Goal: Task Accomplishment & Management: Use online tool/utility

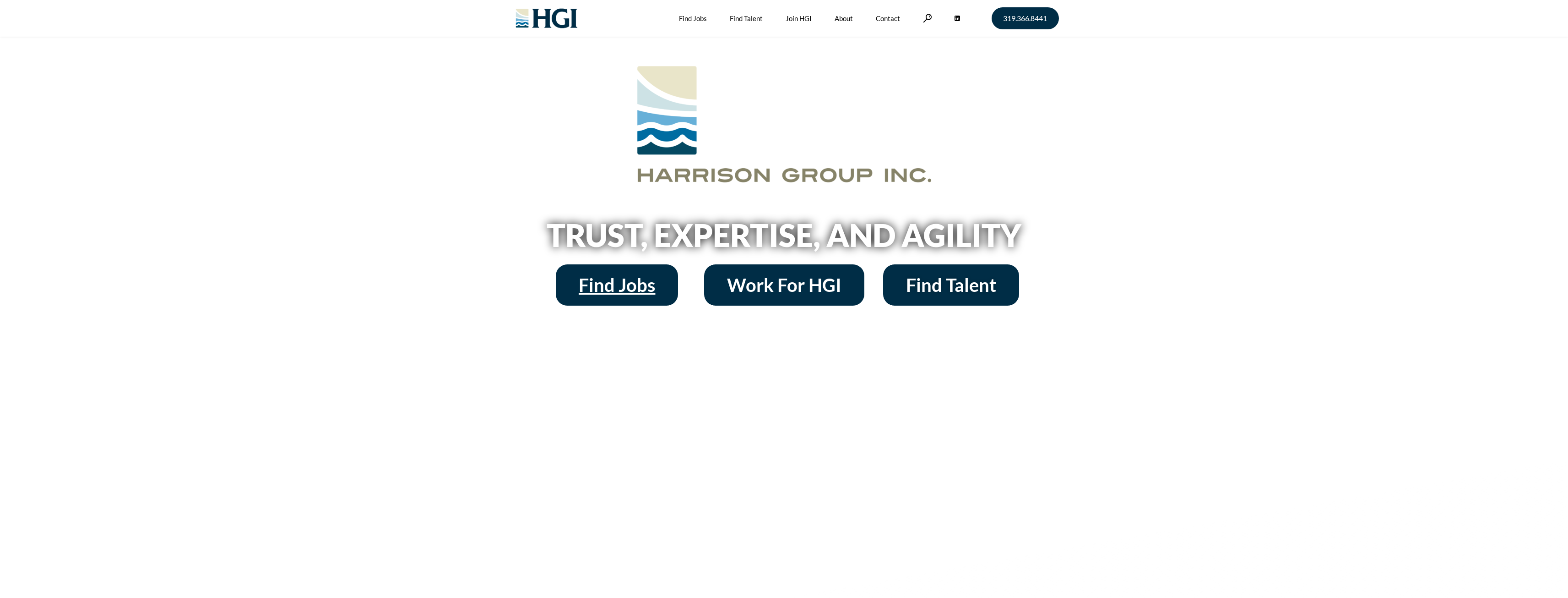
click at [598, 290] on span "Find Jobs" at bounding box center [617, 285] width 77 height 18
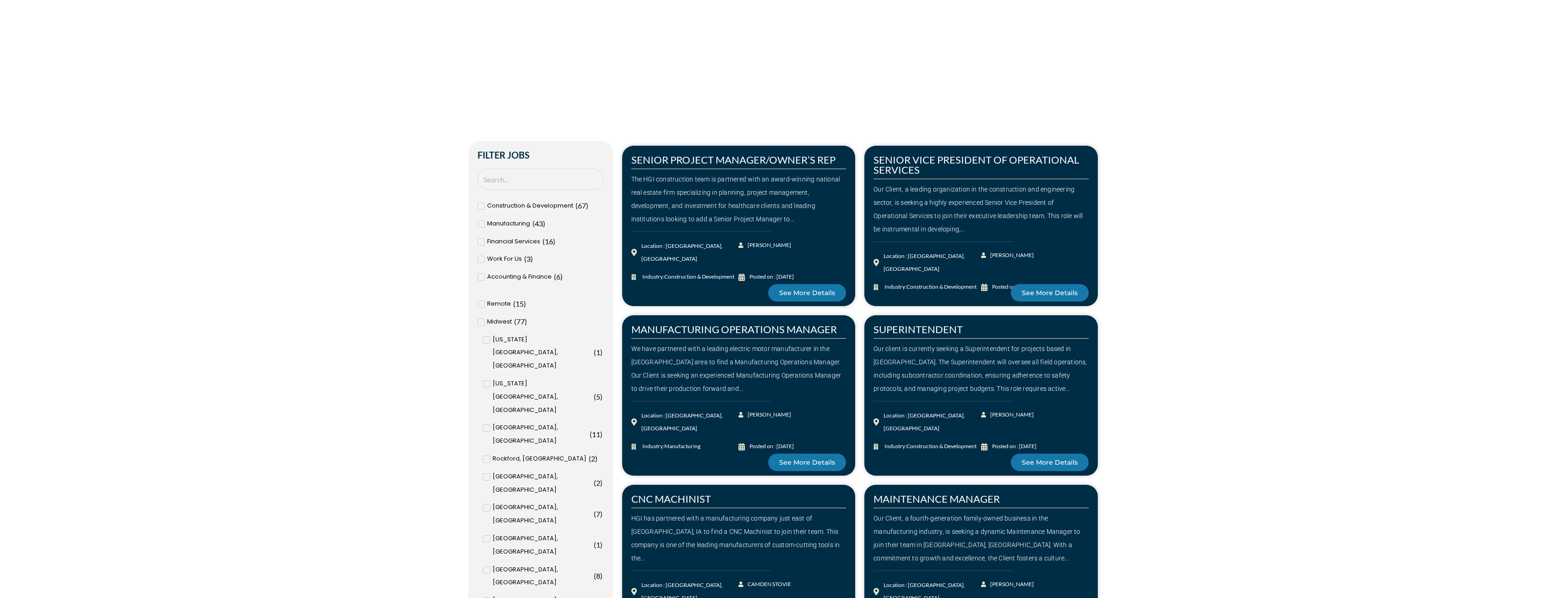
scroll to position [407, 0]
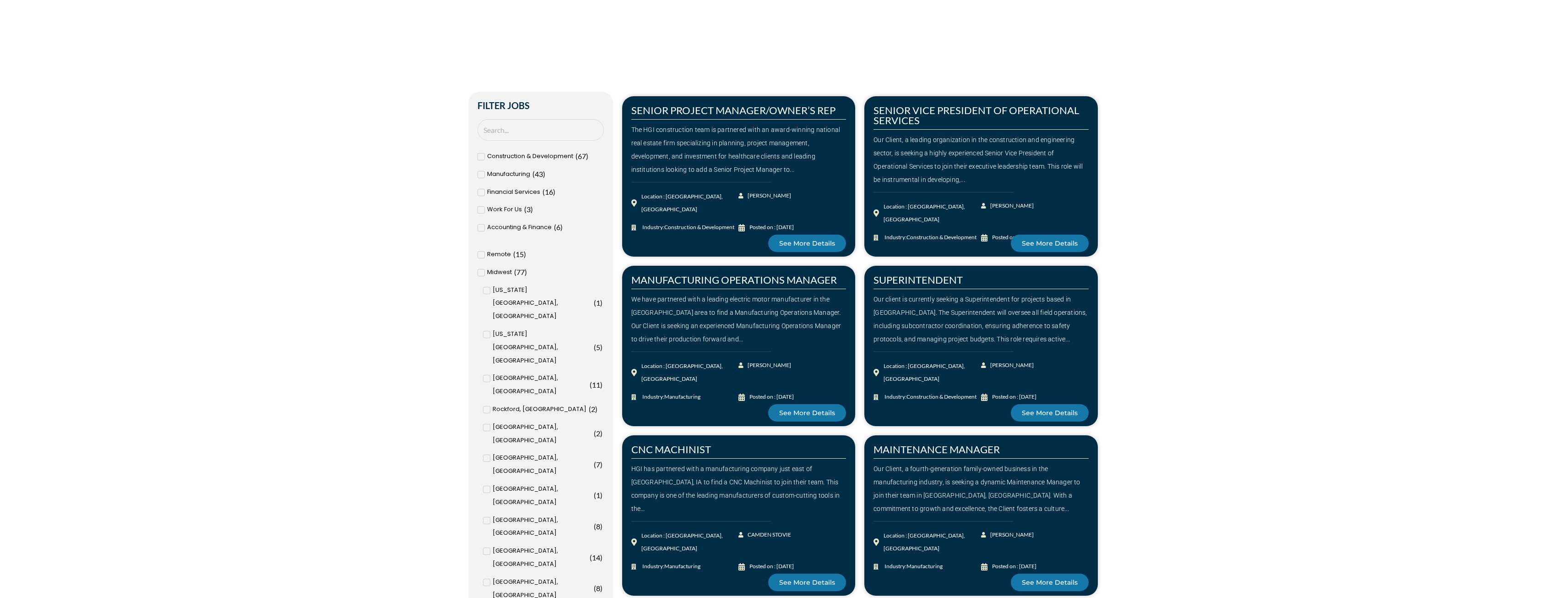
click at [481, 158] on icon at bounding box center [480, 157] width 3 height 5
click at [0, 0] on input "Construction & Development ( 67 )" at bounding box center [0, 0] width 0 height 0
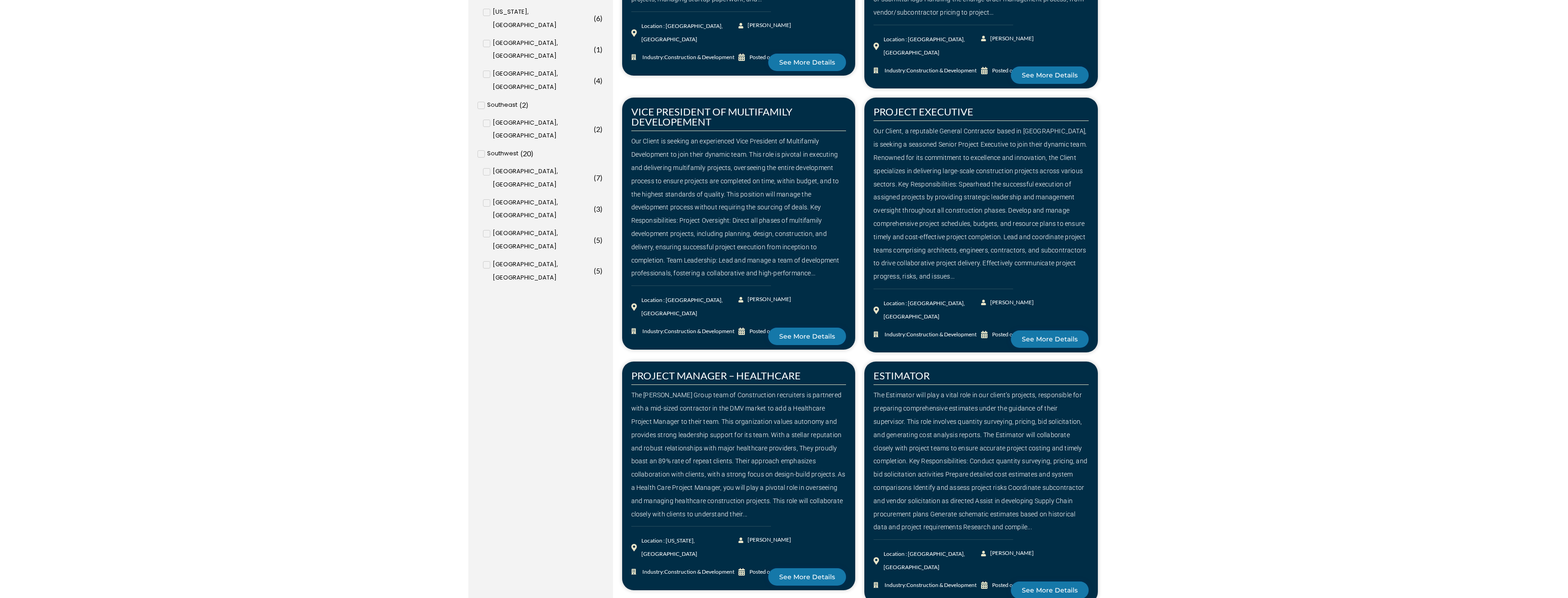
scroll to position [1369, 0]
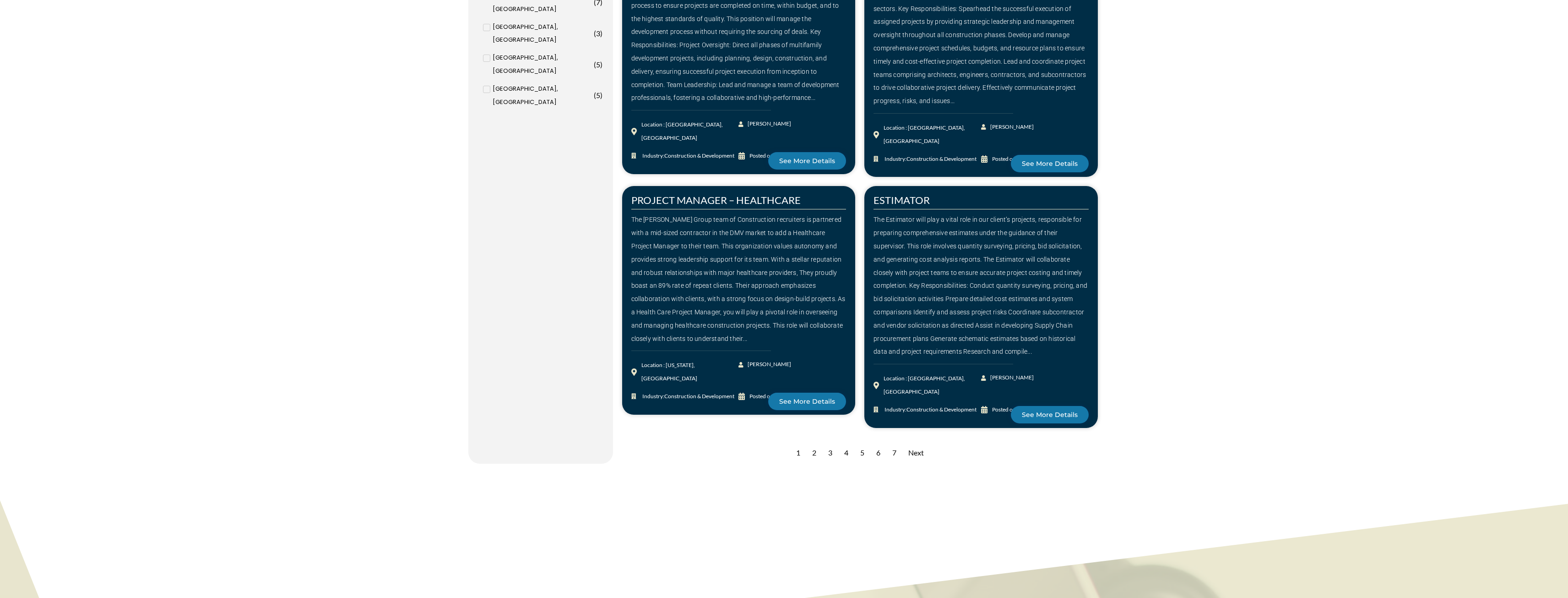
click at [919, 441] on div "Next" at bounding box center [916, 452] width 25 height 23
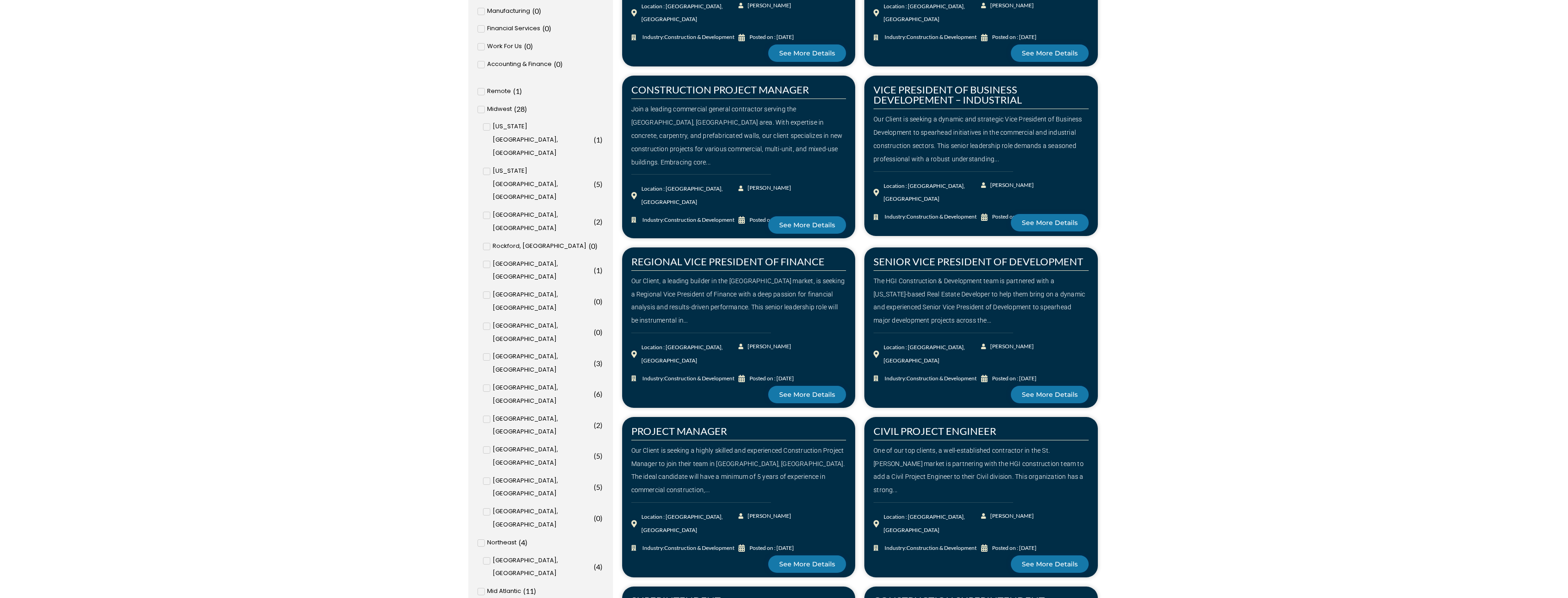
scroll to position [689, 0]
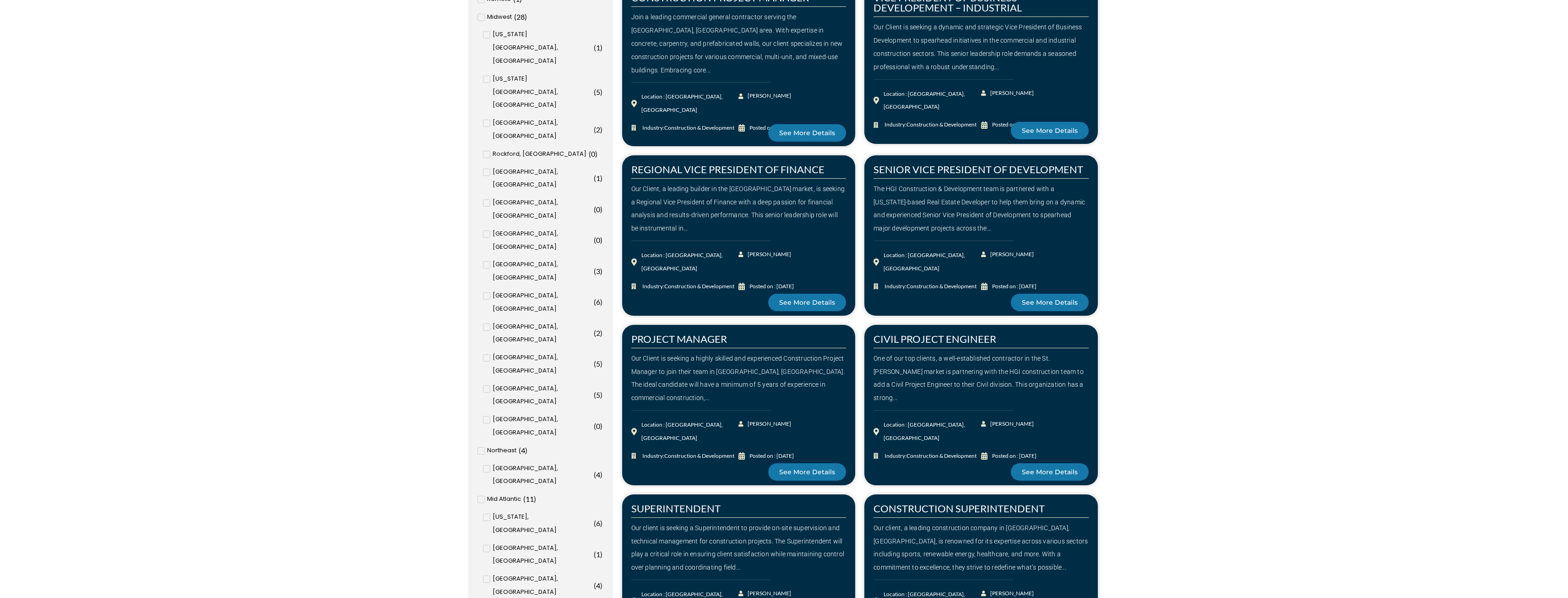
click at [487, 516] on icon at bounding box center [486, 518] width 3 height 2
click at [0, 0] on input "[US_STATE], [GEOGRAPHIC_DATA] ( 6 )" at bounding box center [0, 0] width 0 height 0
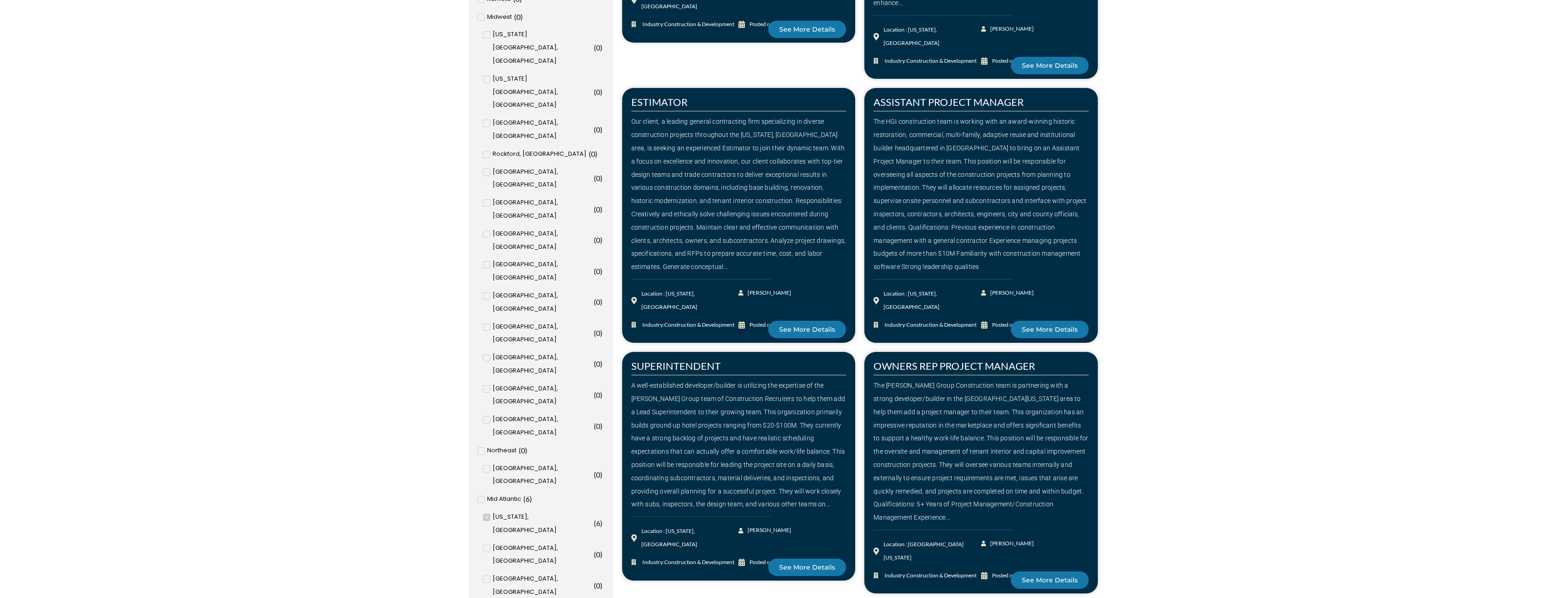
click at [486, 546] on icon at bounding box center [486, 548] width 3 height 5
click at [0, 0] on input "[GEOGRAPHIC_DATA], MD ( 0 )" at bounding box center [0, 0] width 0 height 0
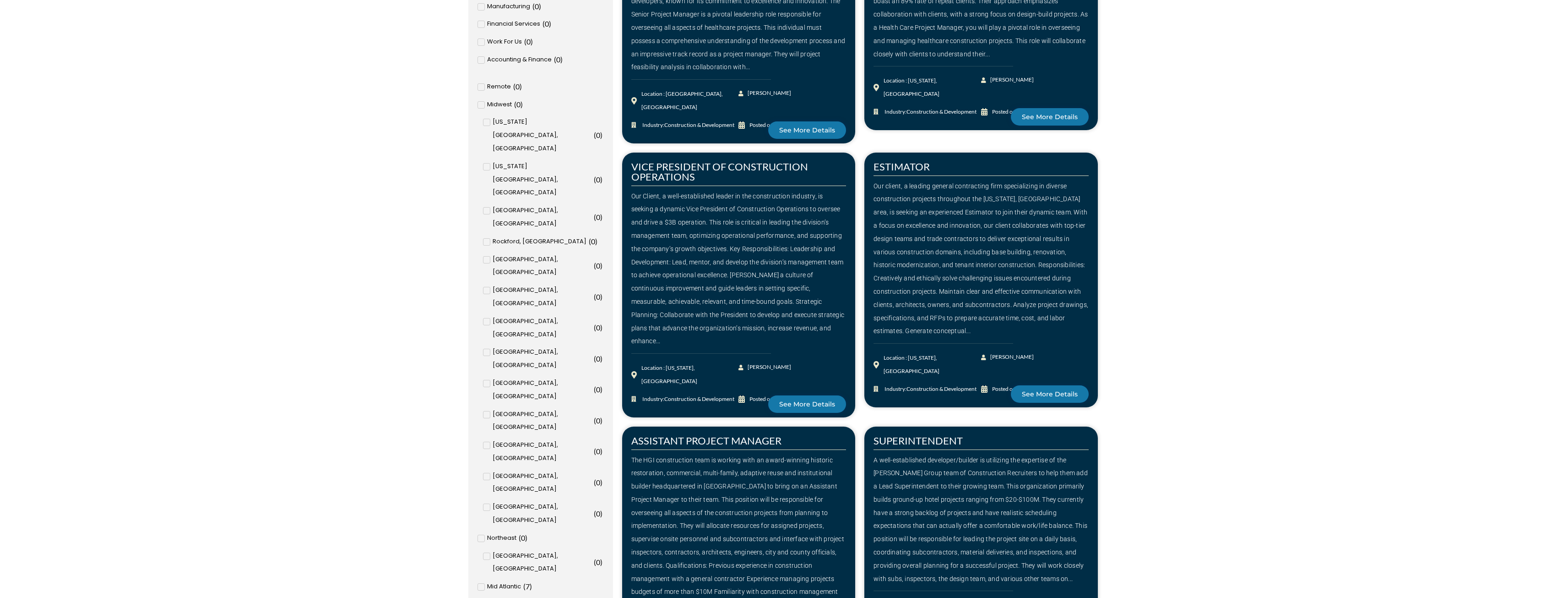
scroll to position [604, 0]
